Goal: Find contact information: Find contact information

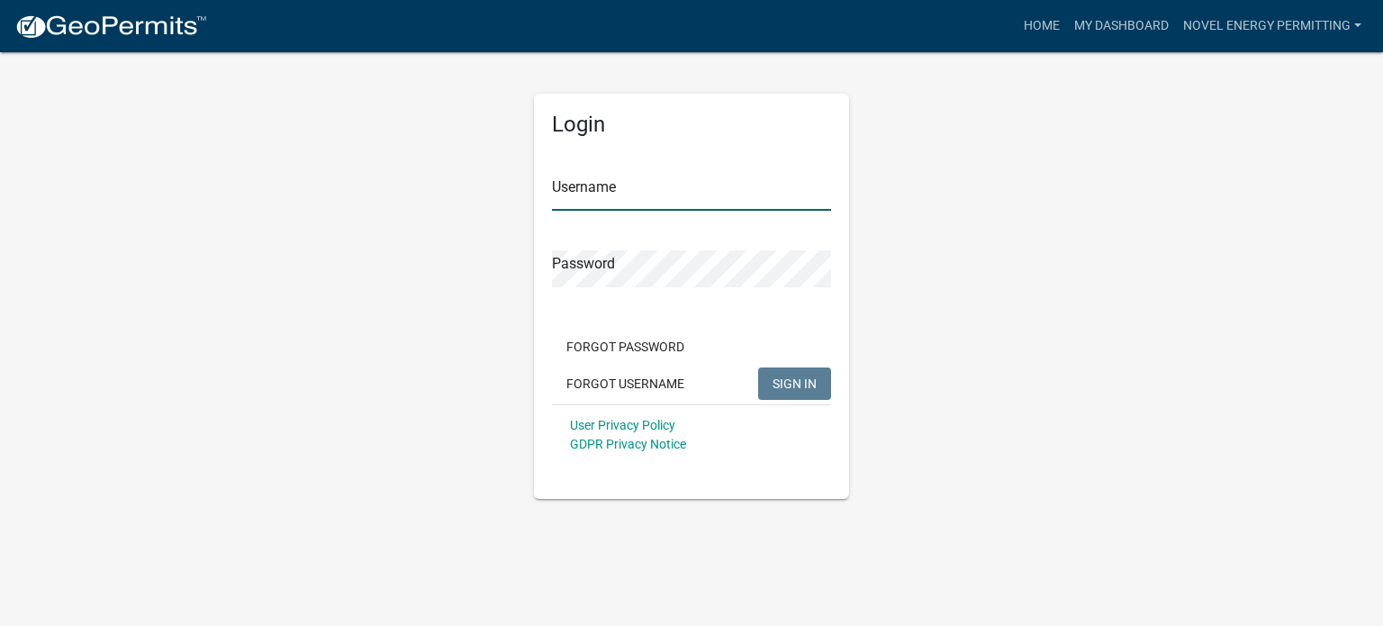
type input "Novel Energy Permitting"
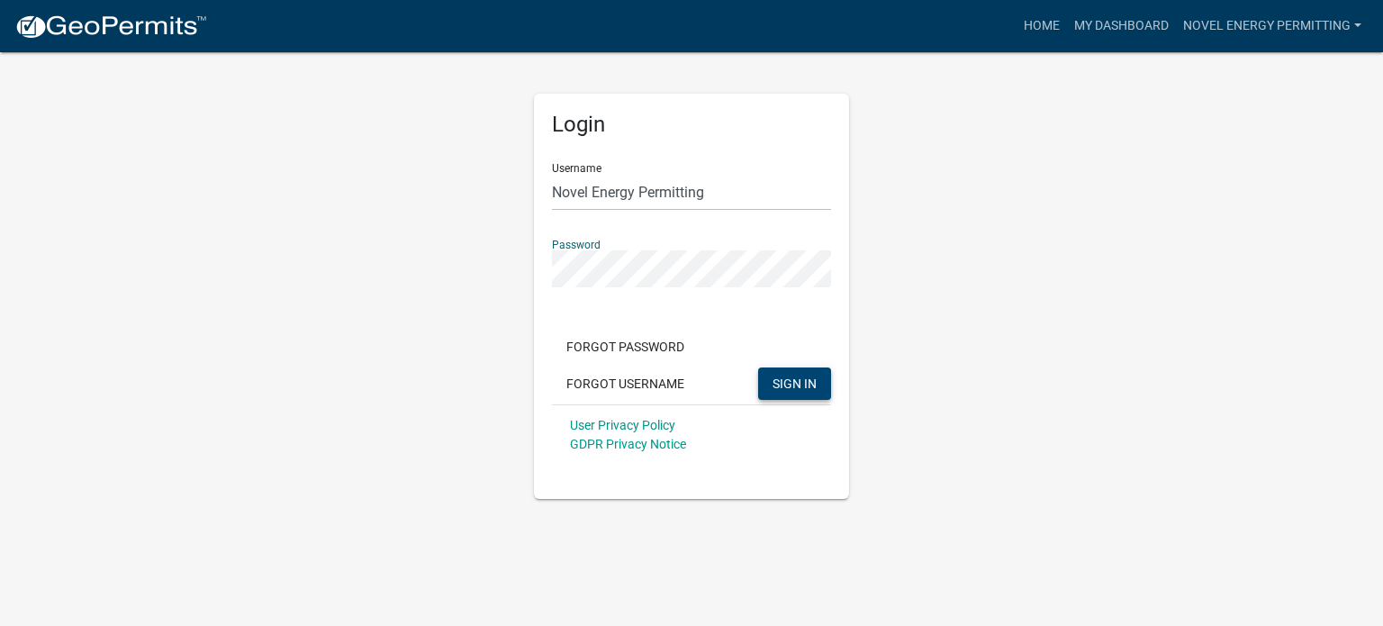
click at [810, 381] on span "SIGN IN" at bounding box center [795, 383] width 44 height 14
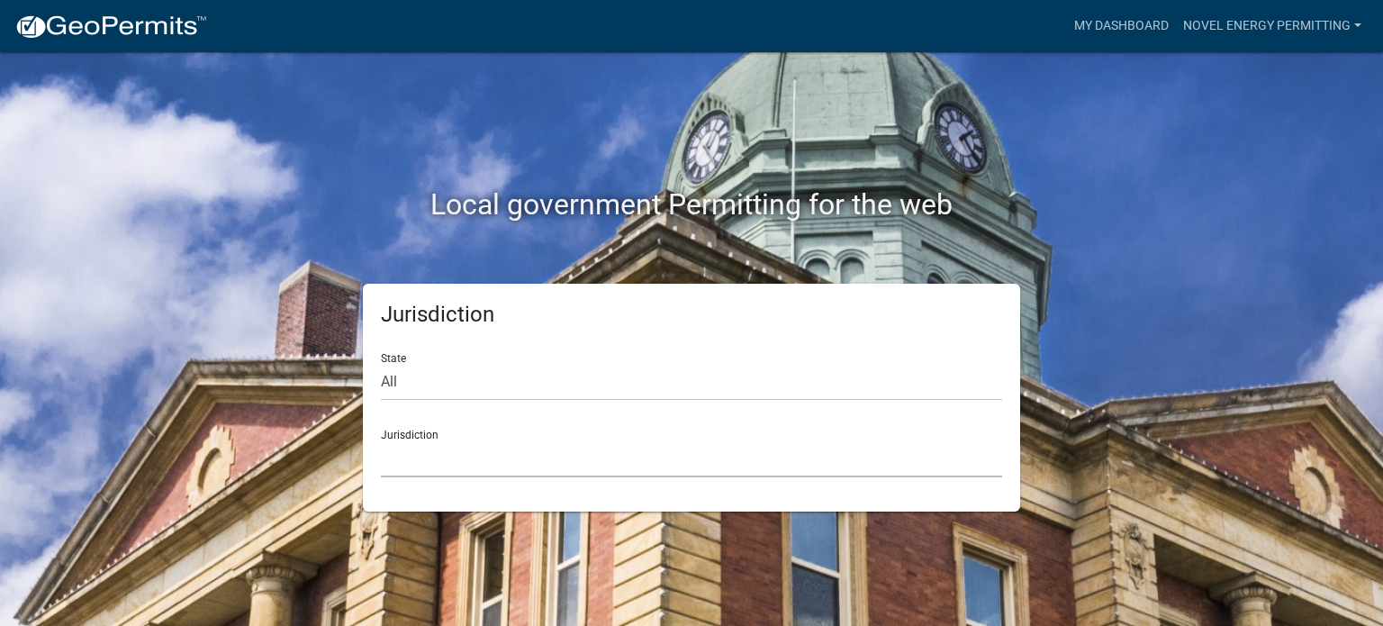
click at [518, 461] on select "[GEOGRAPHIC_DATA], [US_STATE] City of [GEOGRAPHIC_DATA], [US_STATE] [GEOGRAPHIC…" at bounding box center [691, 458] width 621 height 37
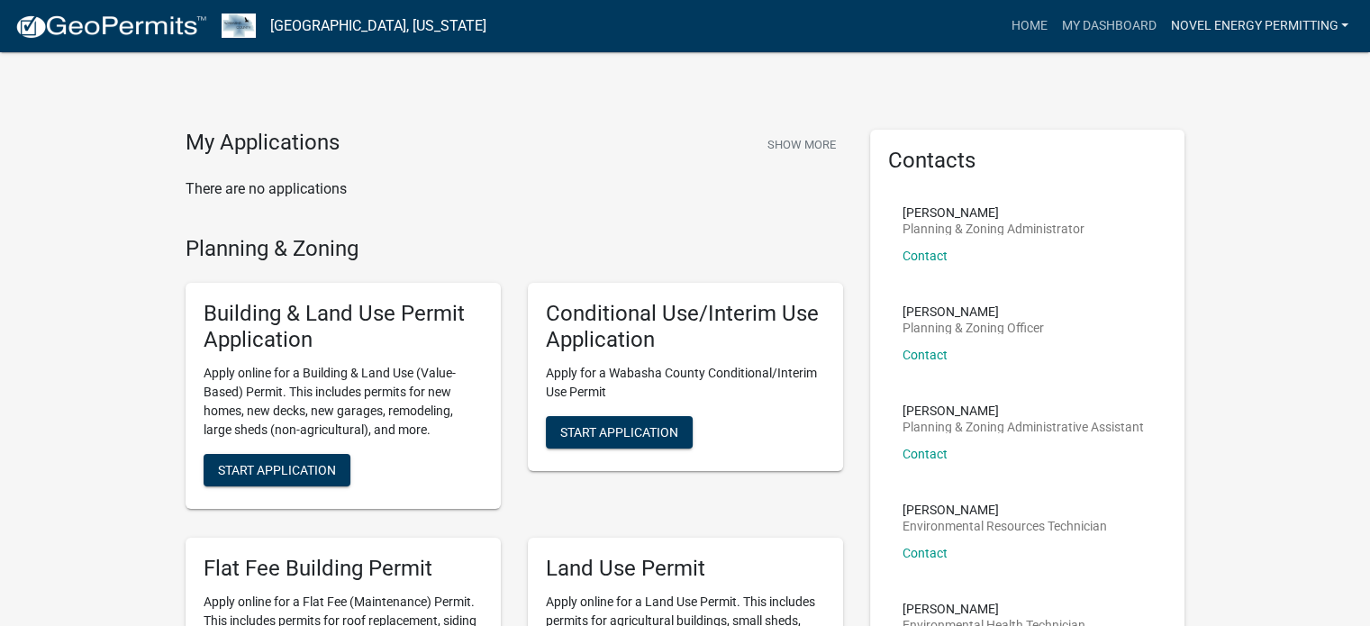
click at [1334, 21] on link "Novel Energy Permitting" at bounding box center [1259, 26] width 193 height 34
click at [1106, 24] on link "My Dashboard" at bounding box center [1108, 26] width 109 height 34
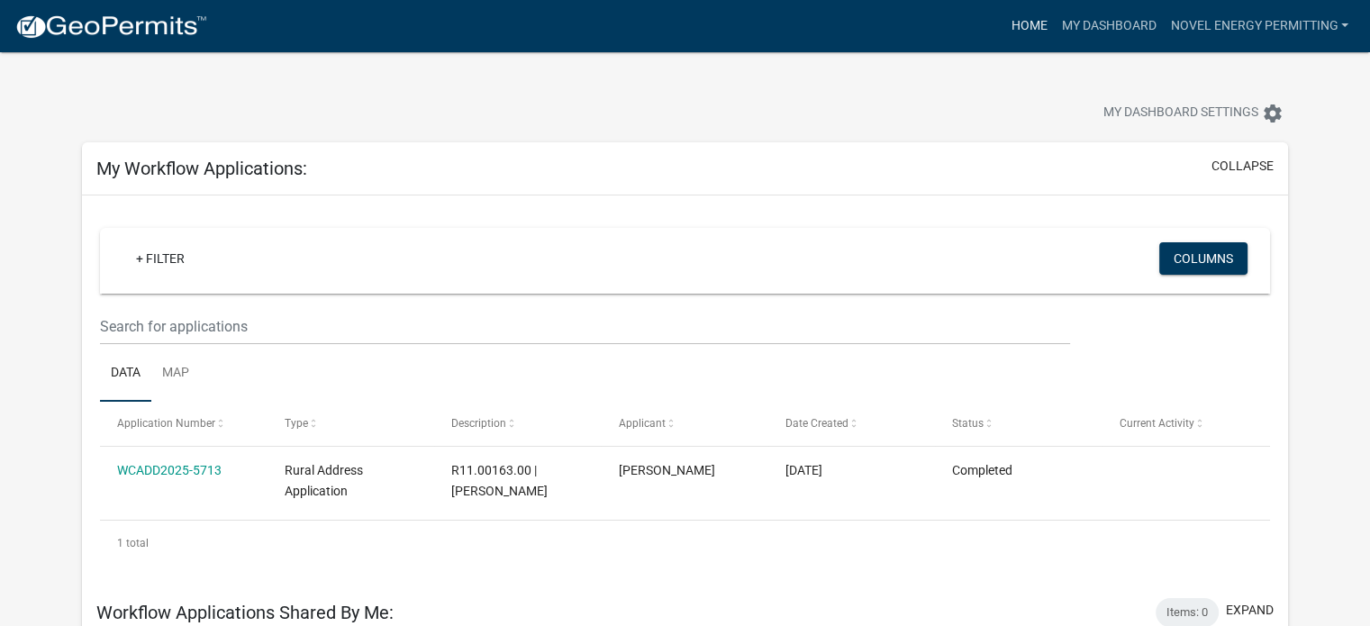
click at [1019, 15] on link "Home" at bounding box center [1028, 26] width 50 height 34
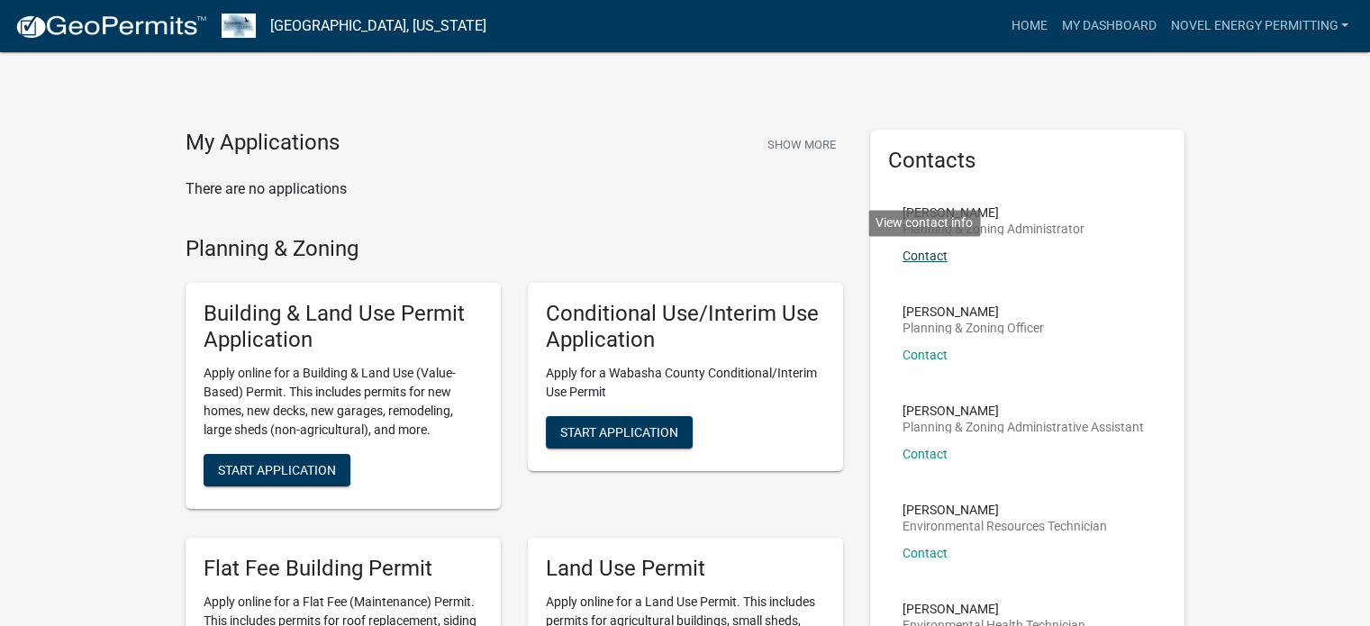
click at [934, 253] on link "Contact" at bounding box center [925, 256] width 45 height 14
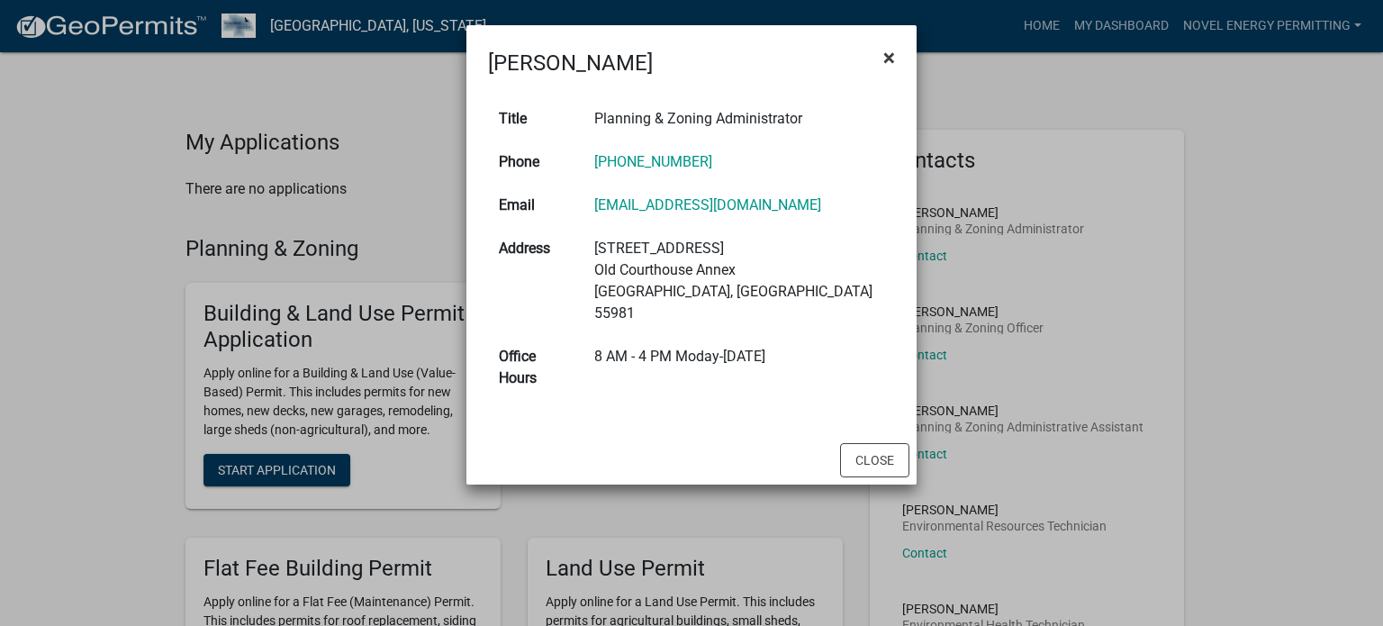
click at [884, 54] on span "×" at bounding box center [890, 57] width 12 height 25
